Goal: Task Accomplishment & Management: Use online tool/utility

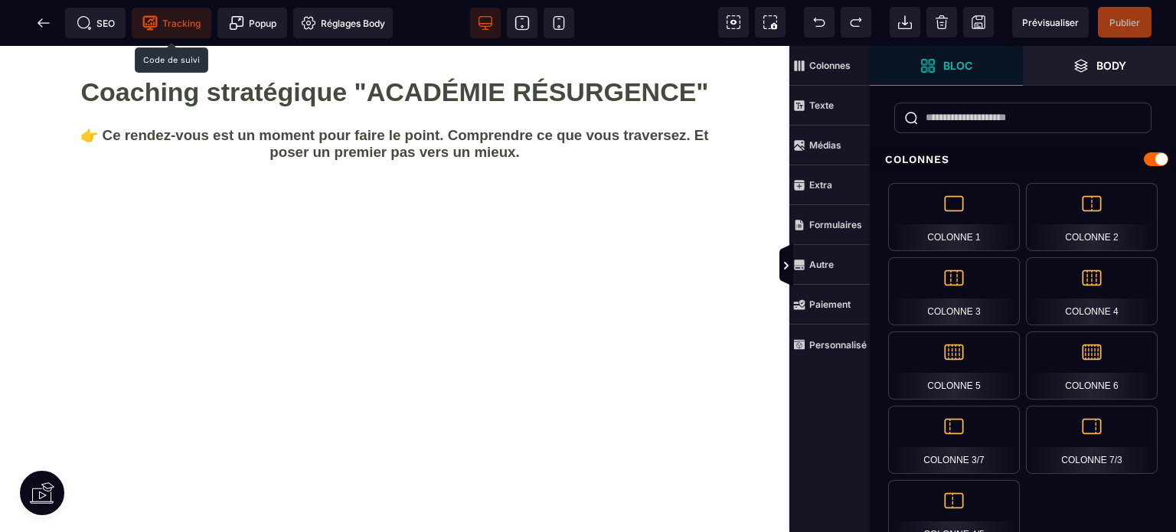
click at [175, 24] on span "Tracking" at bounding box center [171, 22] width 58 height 15
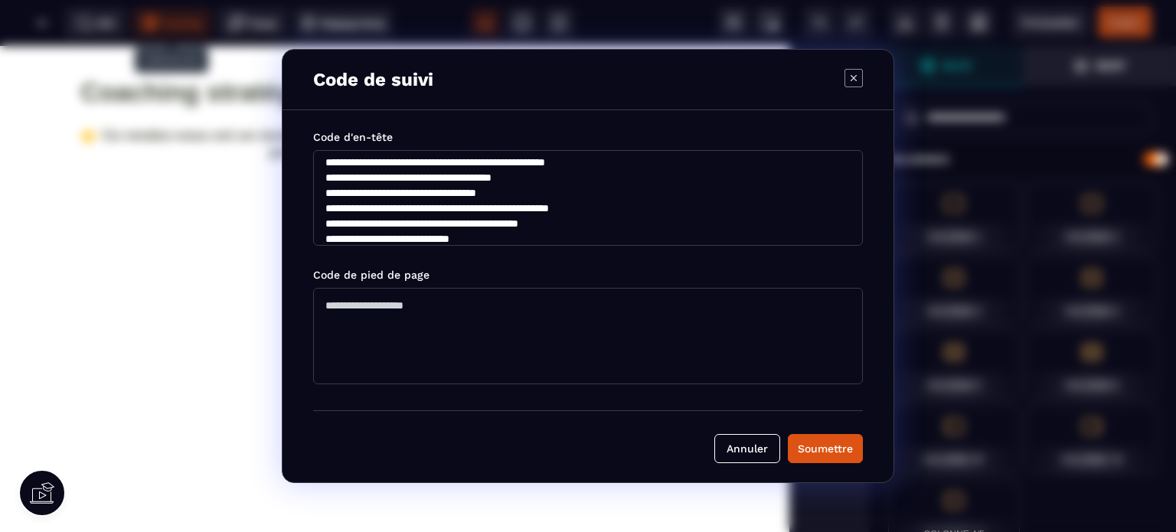
scroll to position [184, 0]
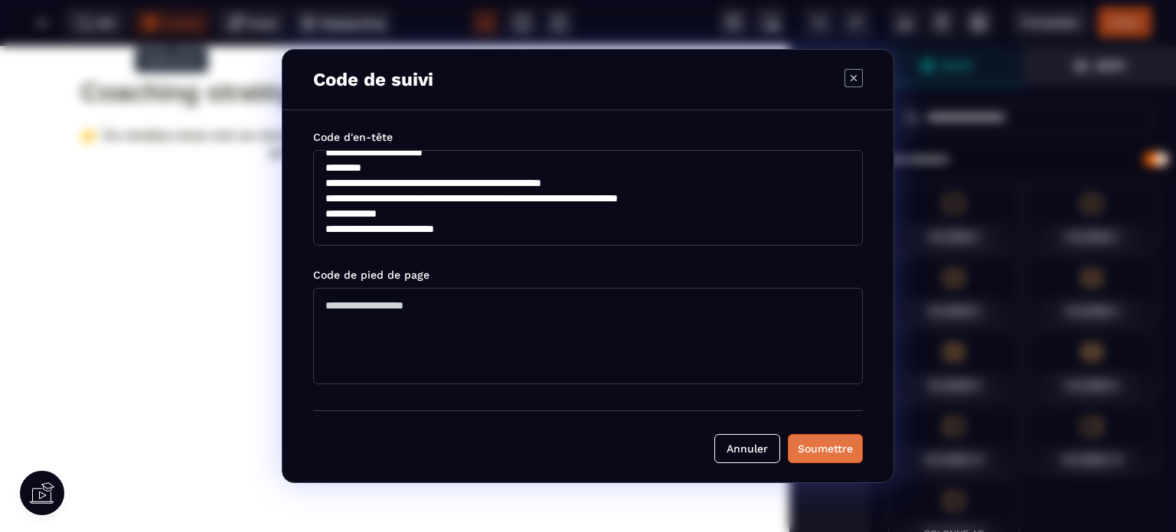
click at [812, 439] on button "Soumettre" at bounding box center [825, 448] width 75 height 29
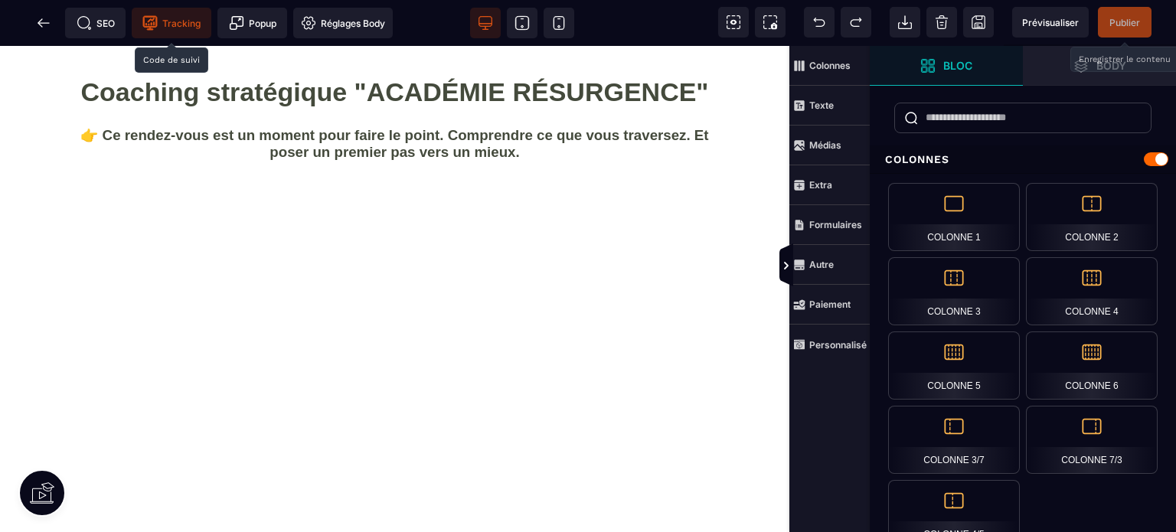
click at [1124, 20] on span "Publier" at bounding box center [1124, 22] width 31 height 11
click at [782, 268] on icon at bounding box center [786, 265] width 12 height 12
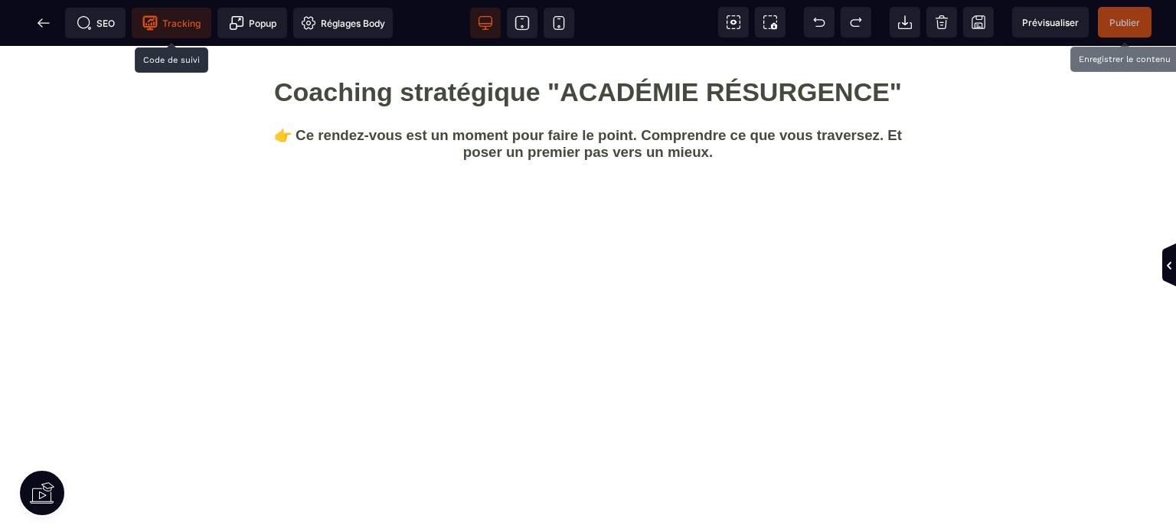
click at [1114, 22] on span "Publier" at bounding box center [1124, 22] width 31 height 11
click at [43, 27] on icon at bounding box center [43, 22] width 15 height 15
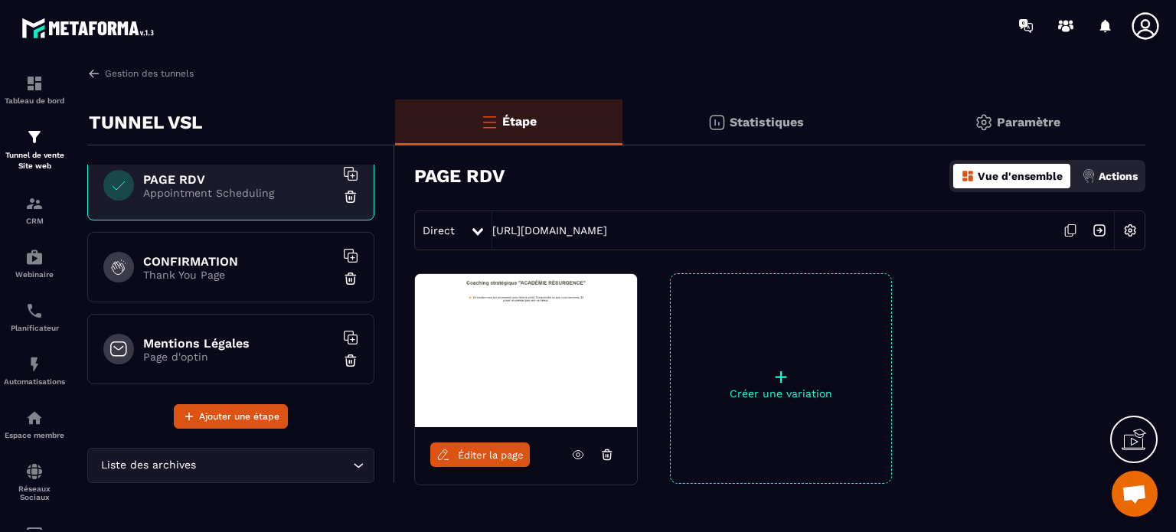
scroll to position [187, 0]
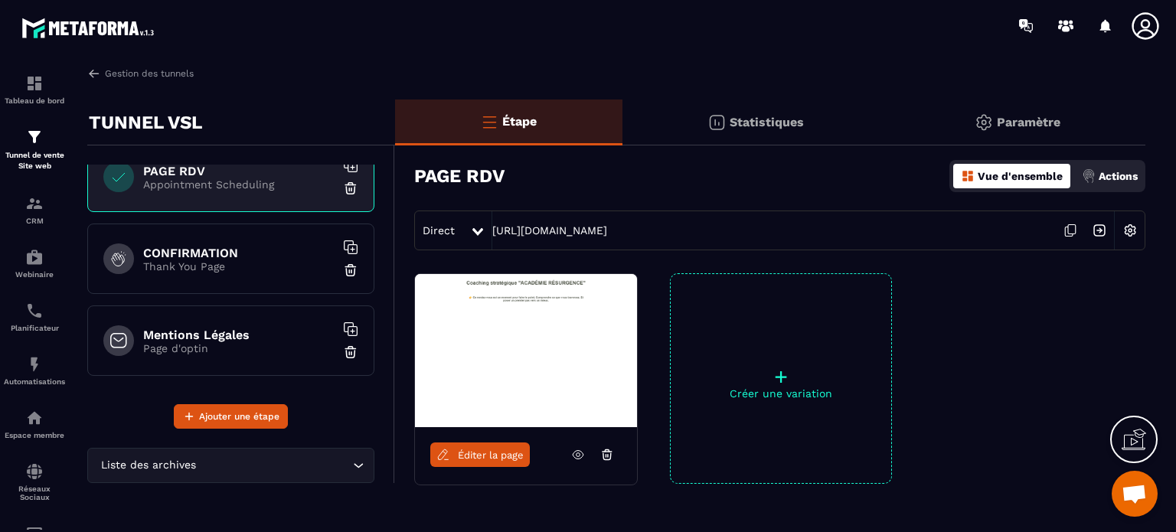
click at [184, 250] on h6 "CONFIRMATION" at bounding box center [238, 253] width 191 height 15
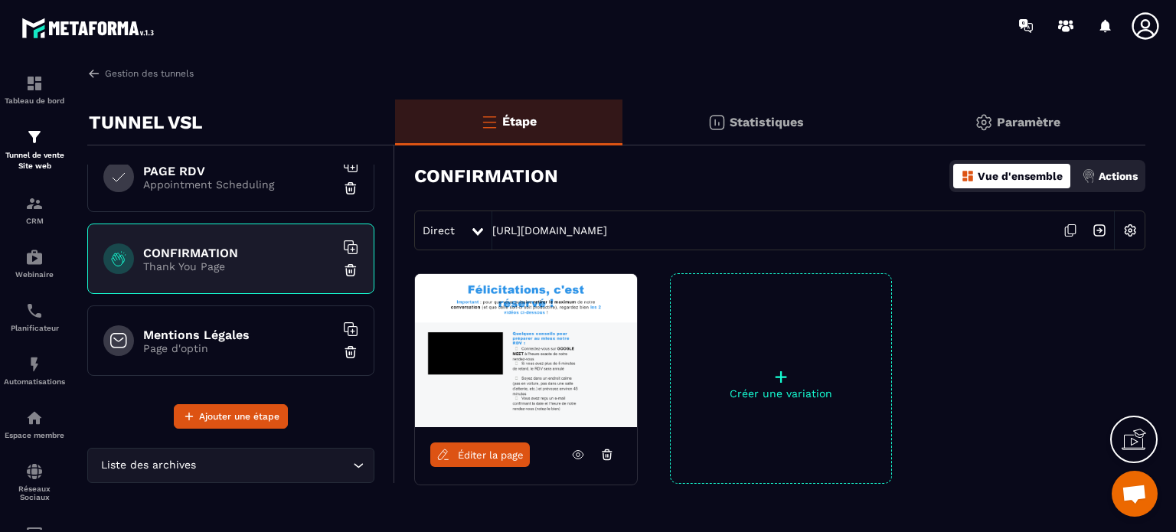
click at [492, 456] on span "Éditer la page" at bounding box center [491, 454] width 66 height 11
